Goal: Task Accomplishment & Management: Use online tool/utility

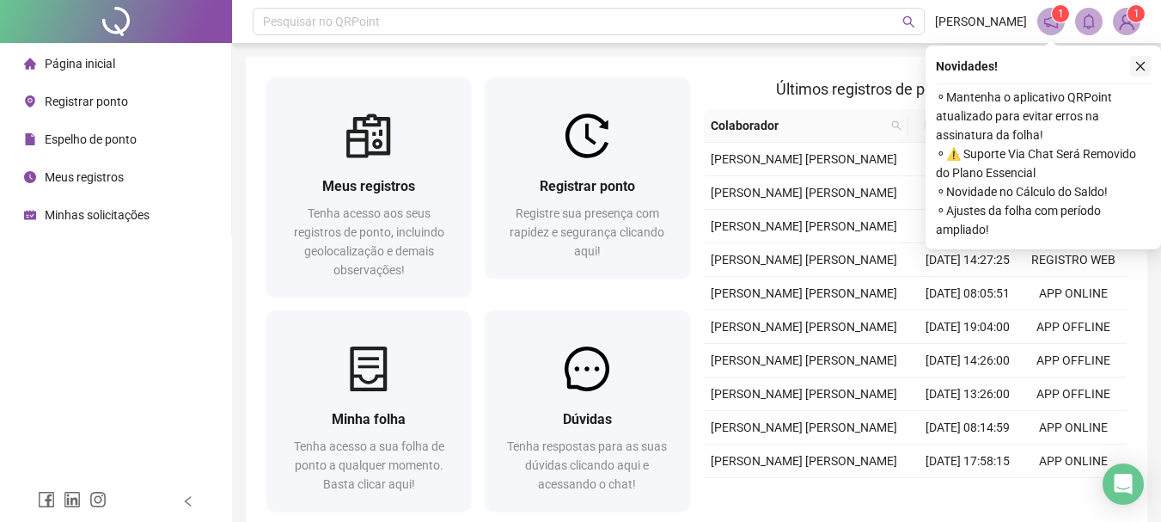
click at [1144, 70] on icon "close" at bounding box center [1140, 66] width 9 height 9
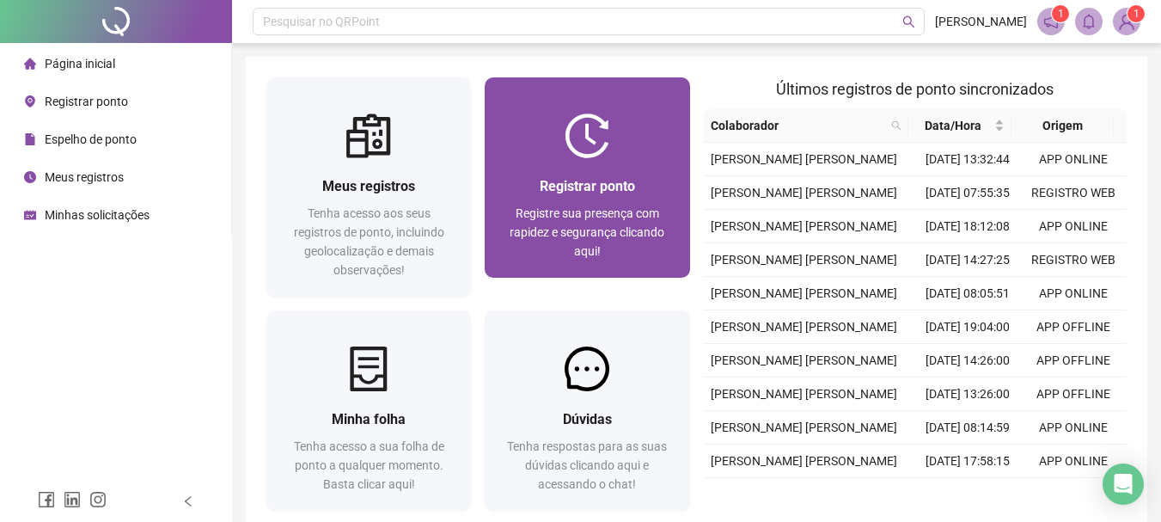
click at [652, 163] on div "Registrar ponto Registre sua presença com rapidez e segurança clicando aqui!" at bounding box center [587, 217] width 205 height 119
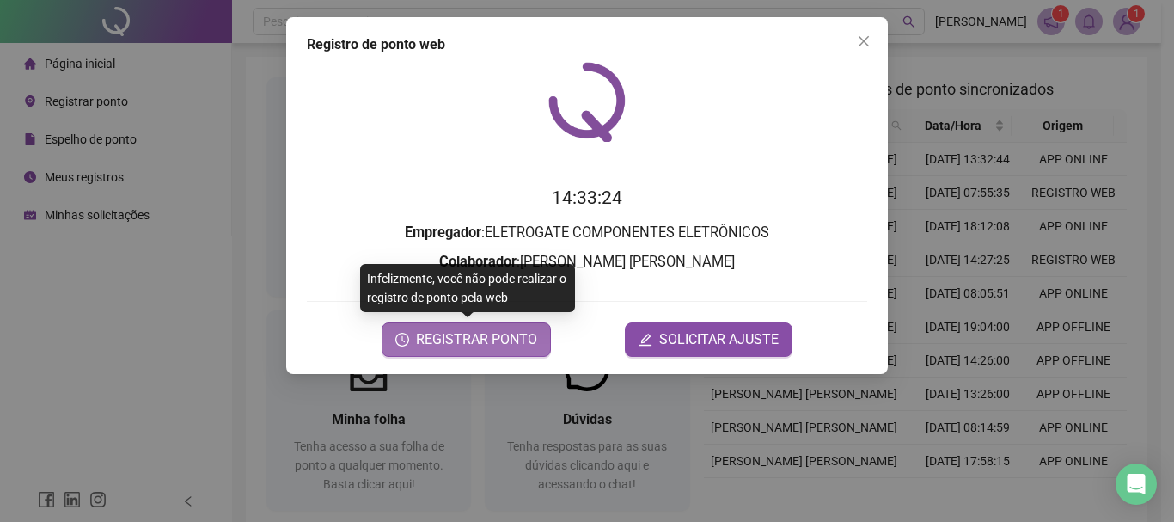
click at [527, 340] on span "REGISTRAR PONTO" at bounding box center [476, 339] width 121 height 21
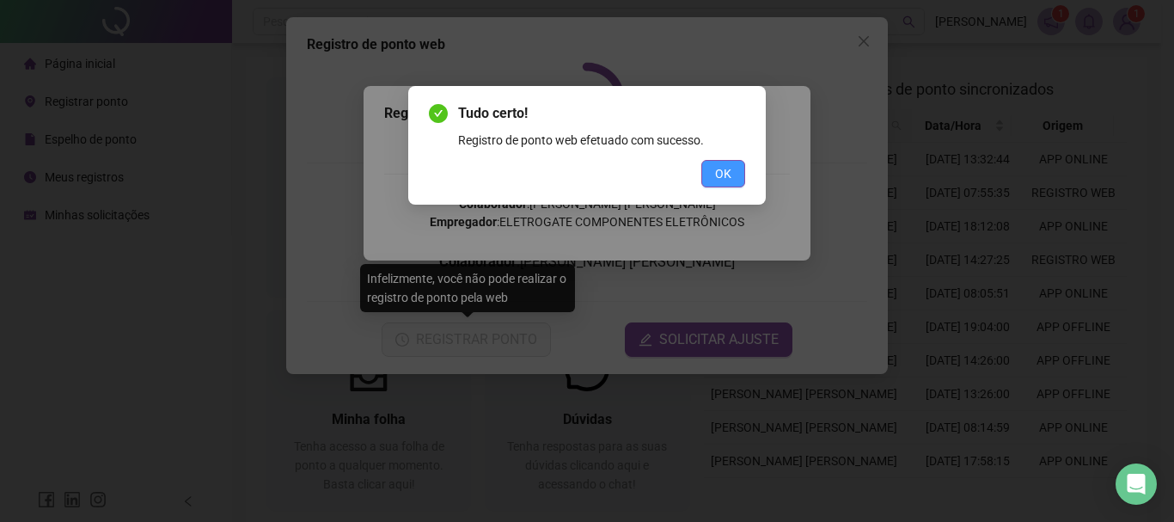
click at [714, 161] on button "OK" at bounding box center [723, 174] width 44 height 28
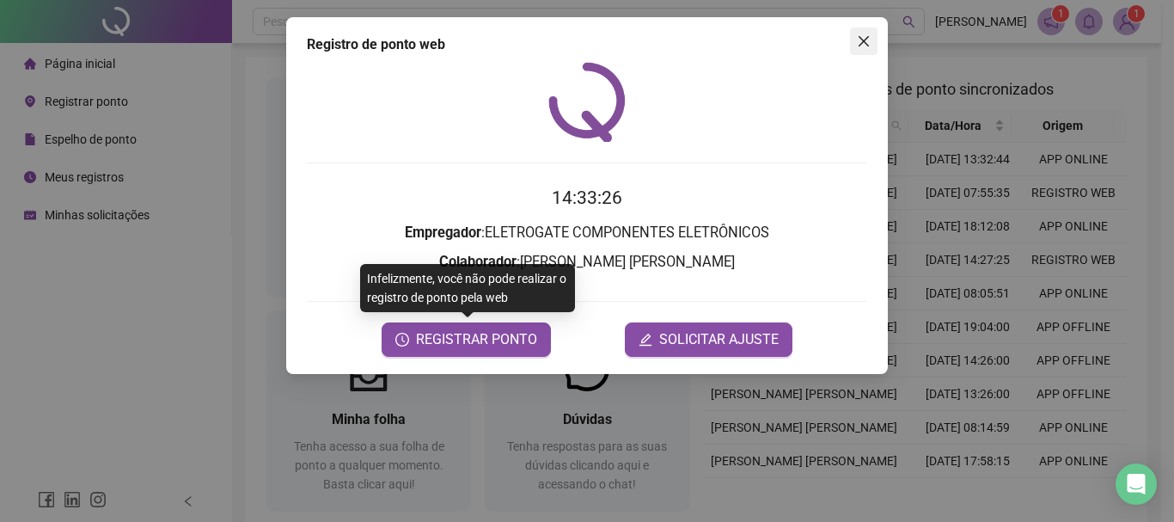
click at [872, 41] on span "Close" at bounding box center [864, 41] width 28 height 14
